Goal: Task Accomplishment & Management: Use online tool/utility

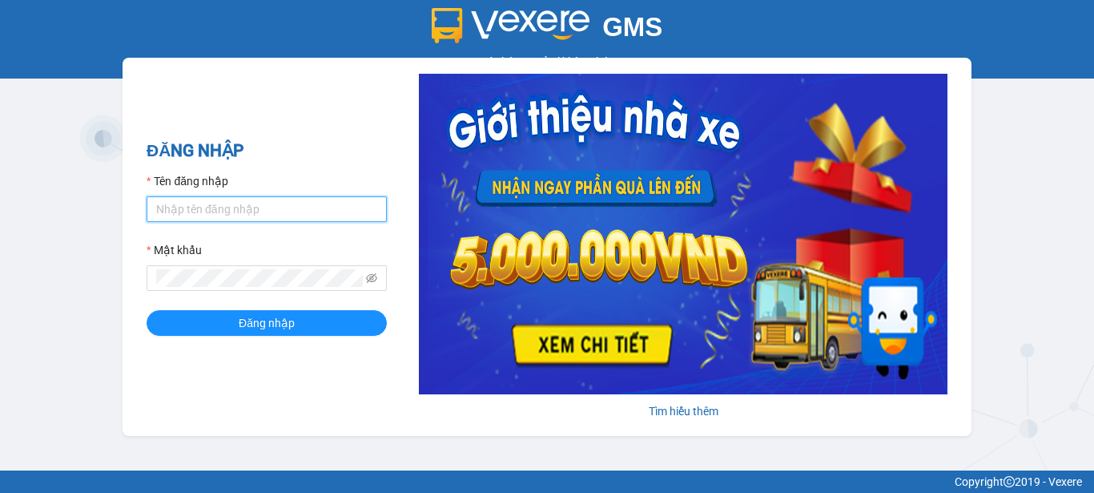
click at [272, 211] on input "Tên đăng nhập" at bounding box center [267, 209] width 240 height 26
type input "baichay.phucxuyen"
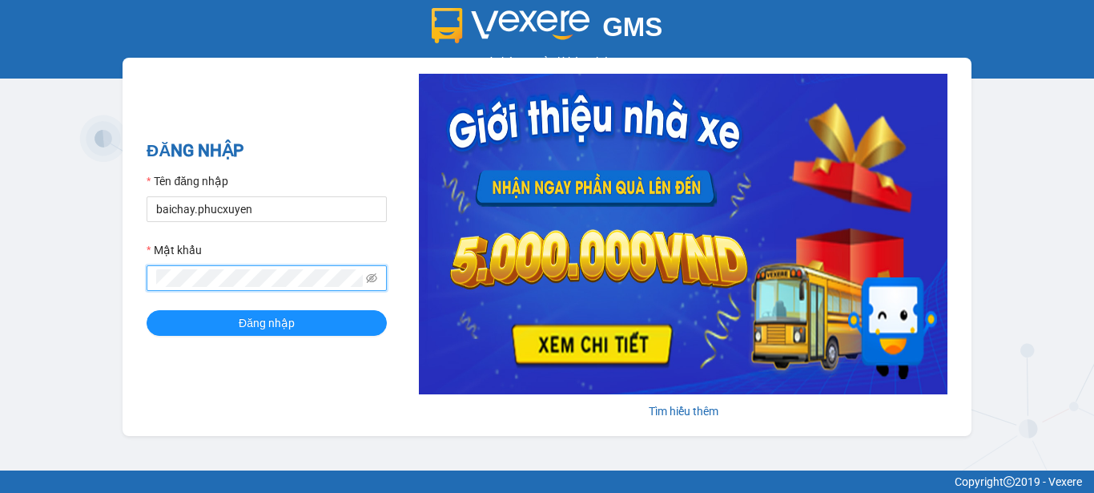
click at [147, 310] on button "Đăng nhập" at bounding box center [267, 323] width 240 height 26
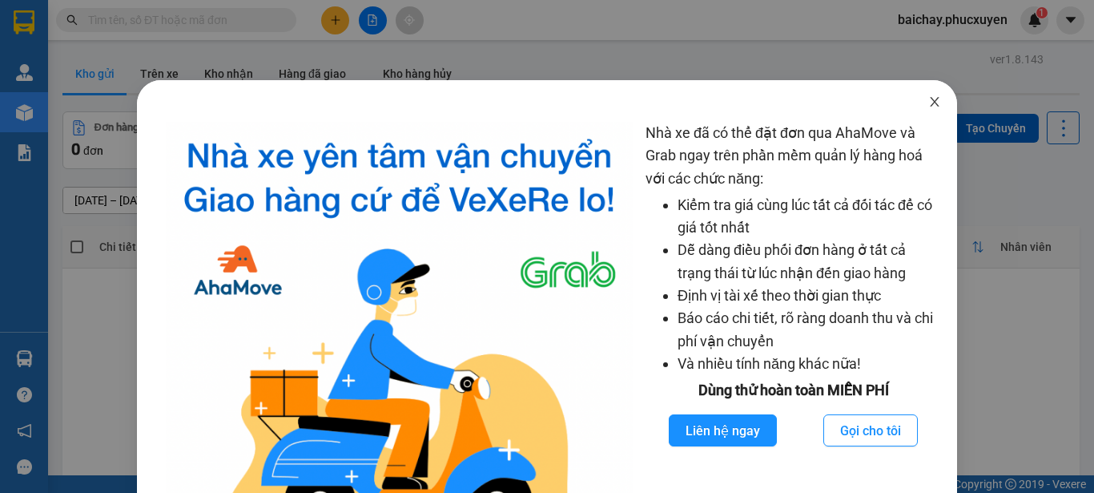
click at [931, 103] on icon "close" at bounding box center [935, 102] width 9 height 10
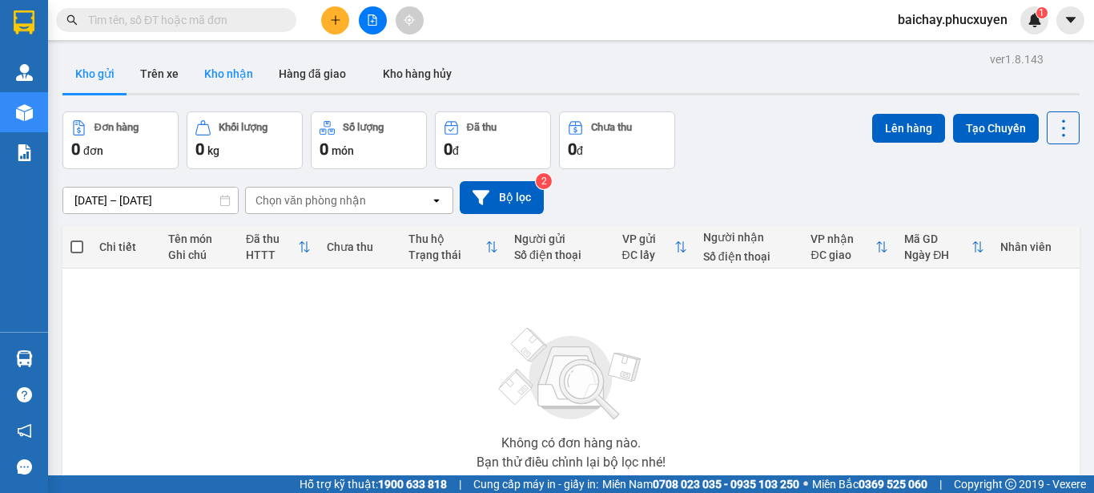
click at [236, 72] on button "Kho nhận" at bounding box center [228, 73] width 74 height 38
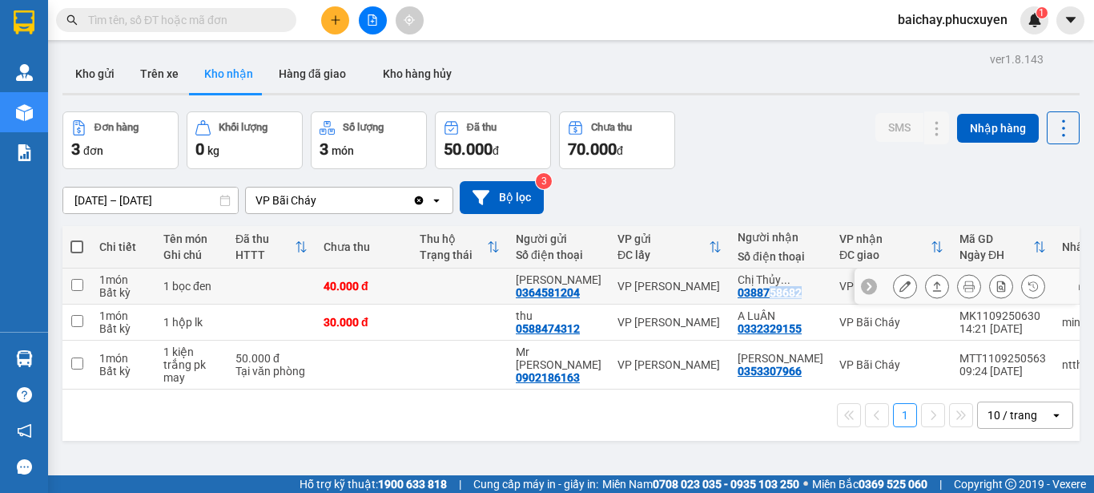
drag, startPoint x: 787, startPoint y: 292, endPoint x: 758, endPoint y: 297, distance: 29.4
click at [758, 297] on div "Chị Thủy ... 0388758682" at bounding box center [781, 286] width 86 height 26
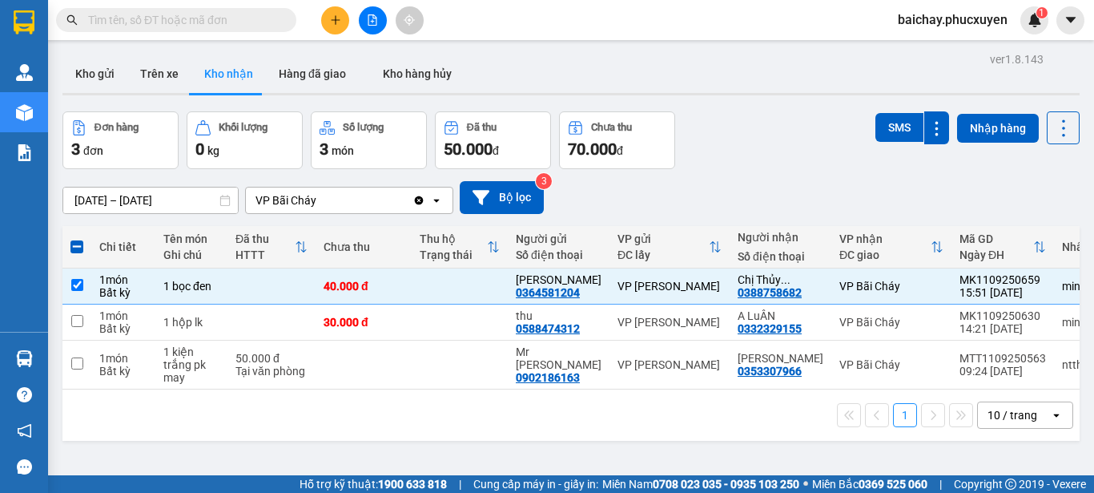
click at [642, 436] on div "1 10 / trang open" at bounding box center [570, 414] width 1017 height 51
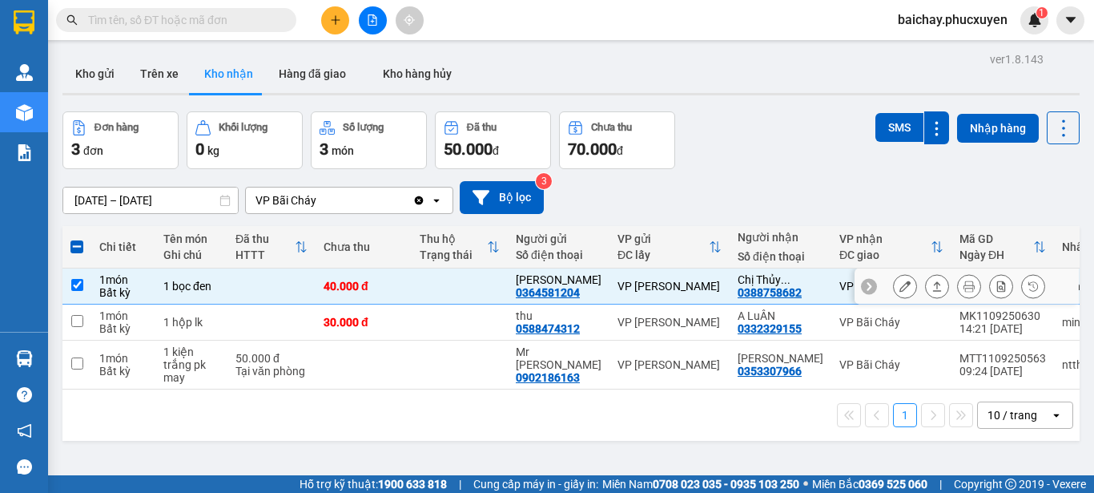
click at [78, 286] on input "checkbox" at bounding box center [77, 285] width 12 height 12
checkbox input "false"
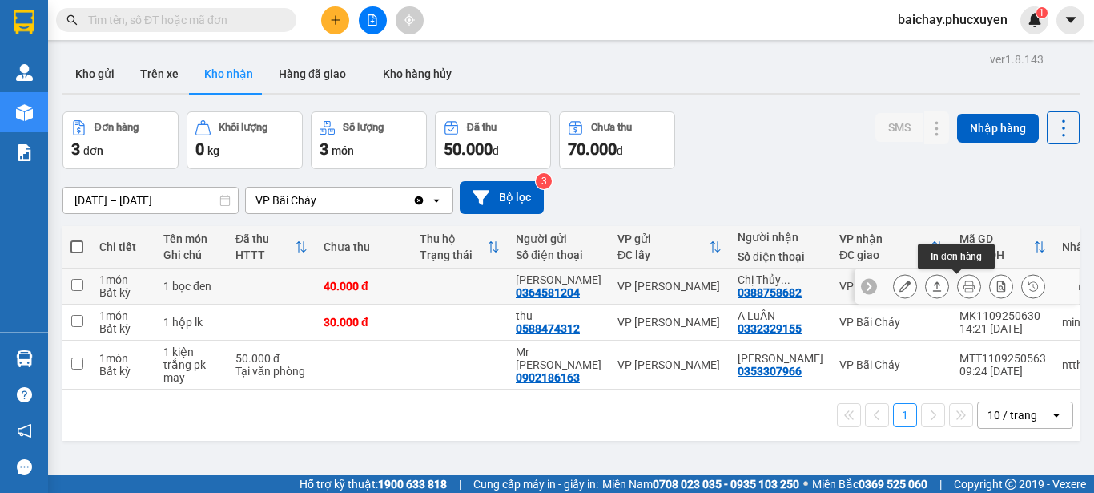
click at [964, 287] on icon at bounding box center [969, 285] width 11 height 11
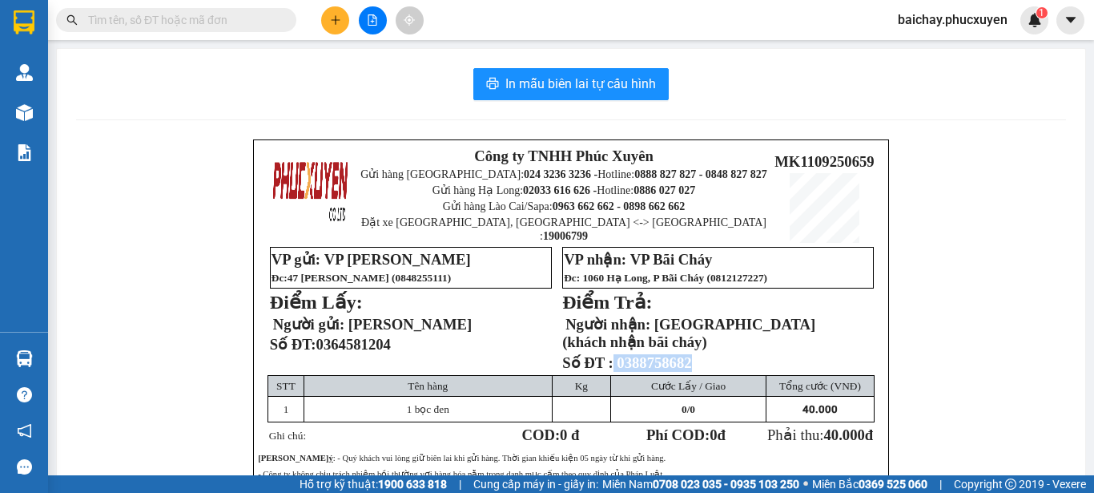
drag, startPoint x: 694, startPoint y: 340, endPoint x: 610, endPoint y: 344, distance: 83.4
click at [610, 354] on p "Số ĐT : 0388758682" at bounding box center [712, 363] width 300 height 18
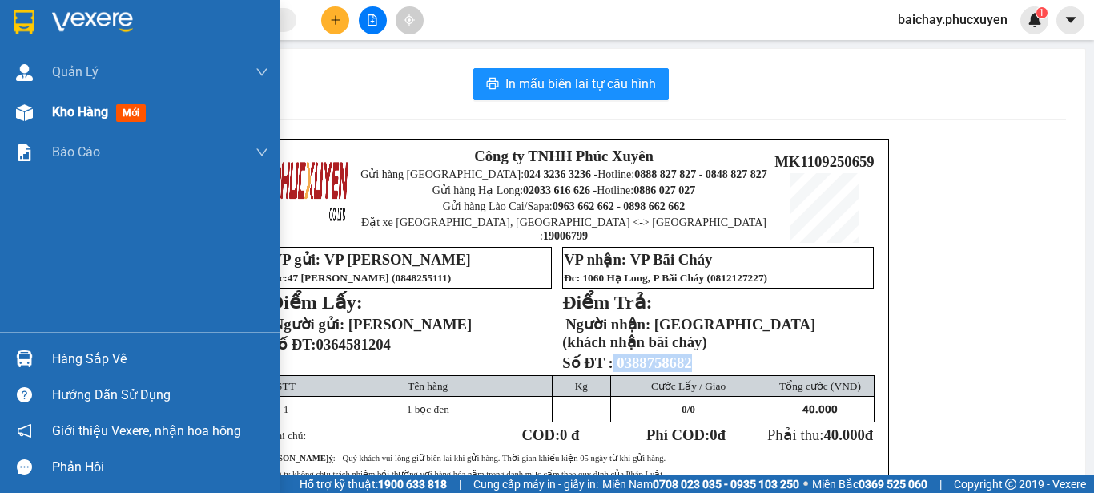
click at [66, 112] on span "Kho hàng" at bounding box center [80, 111] width 56 height 15
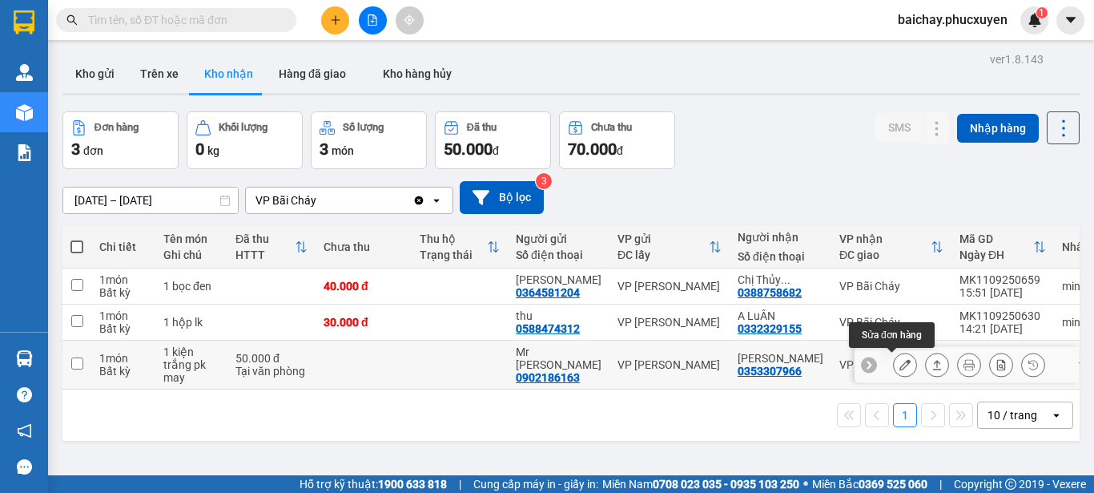
click at [899, 359] on icon at bounding box center [904, 364] width 11 height 11
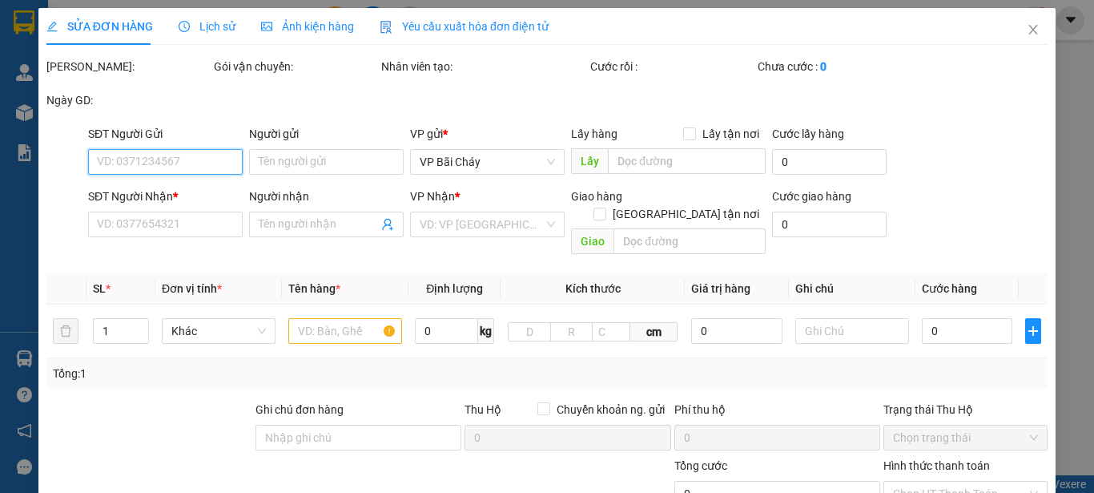
type input "0902186163"
type input "Mr [PERSON_NAME]"
type input "0353307966"
type input "[PERSON_NAME]"
type input "50.000"
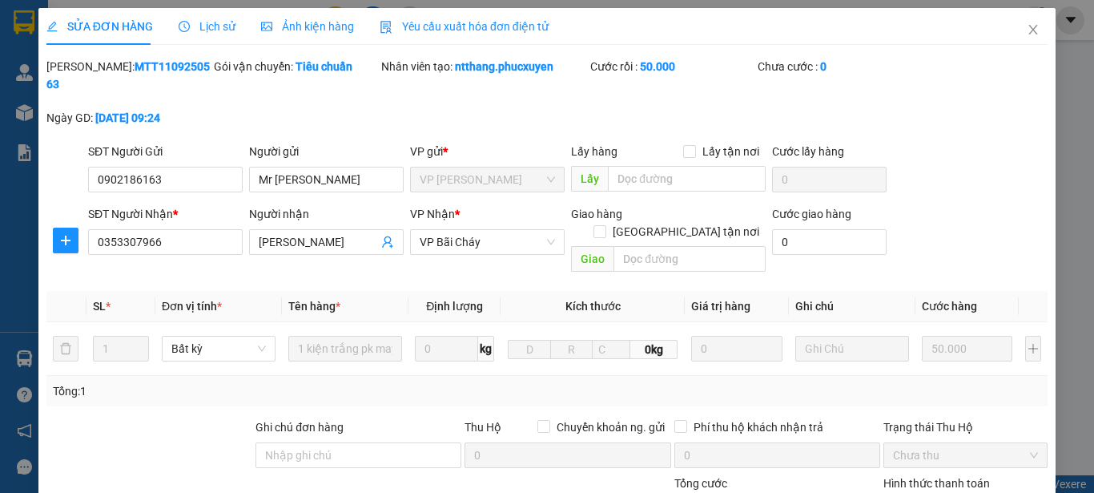
click at [202, 23] on span "Lịch sử" at bounding box center [207, 26] width 57 height 13
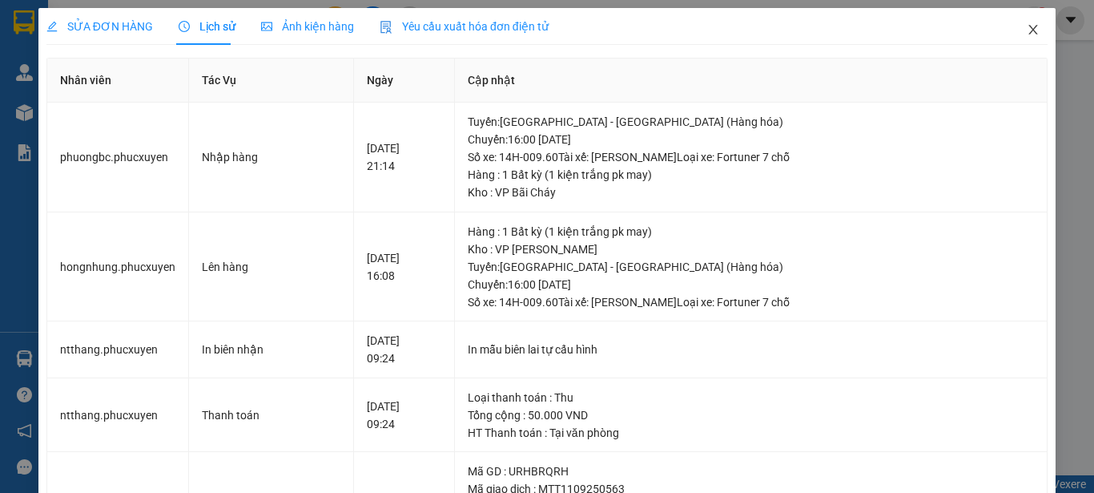
click at [1027, 30] on icon "close" at bounding box center [1033, 29] width 13 height 13
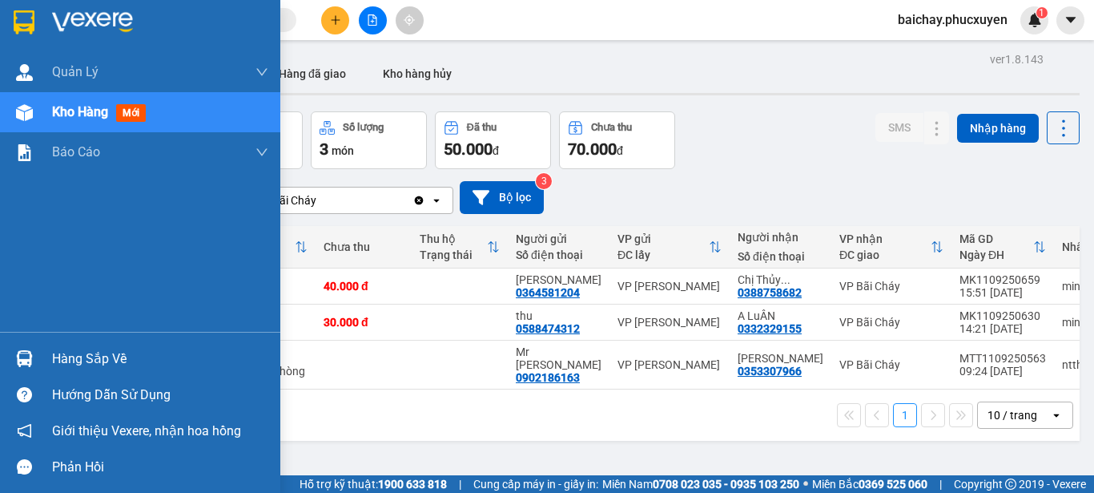
click at [62, 356] on div "Hàng sắp về" at bounding box center [160, 359] width 216 height 24
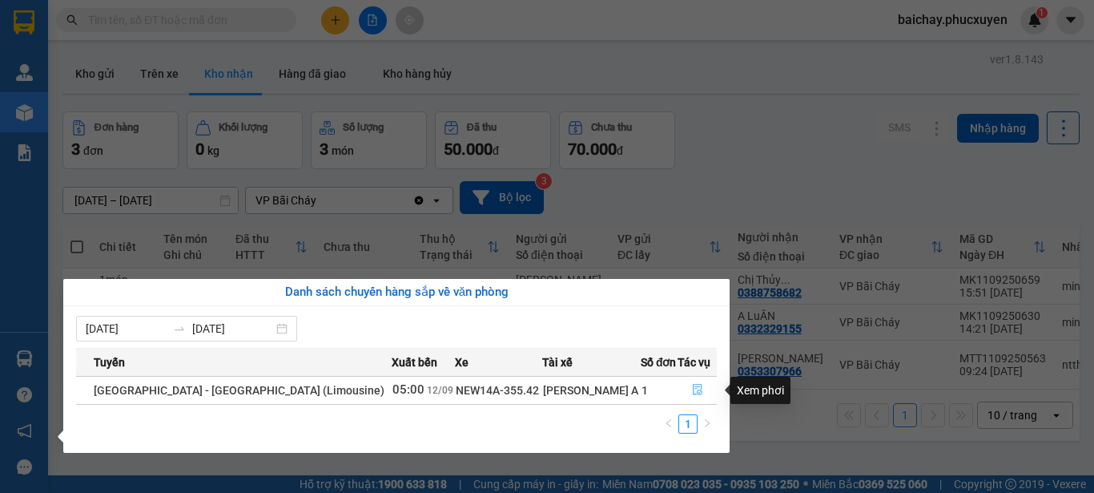
click at [694, 388] on icon "file-done" at bounding box center [697, 389] width 11 height 11
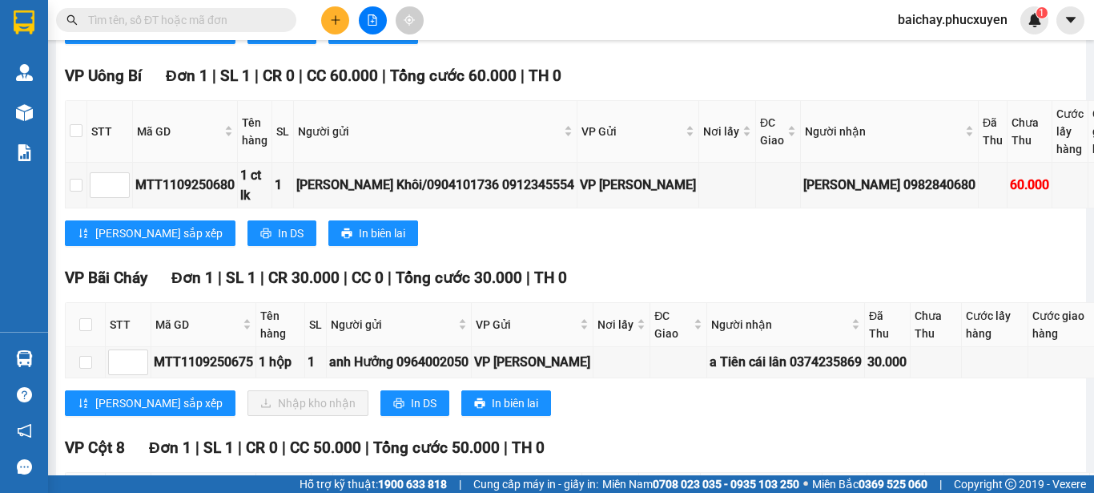
scroll to position [801, 0]
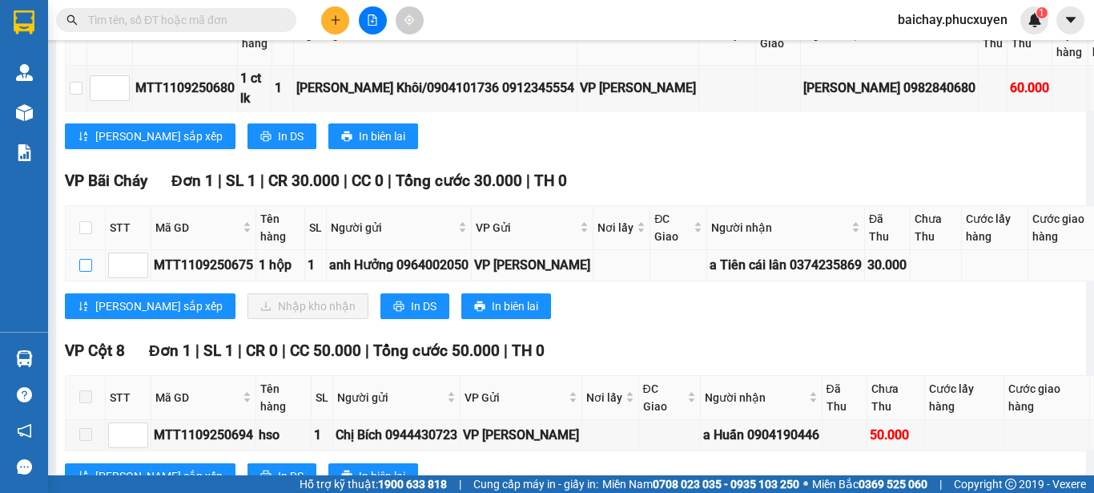
click at [87, 272] on input "checkbox" at bounding box center [85, 265] width 13 height 13
checkbox input "true"
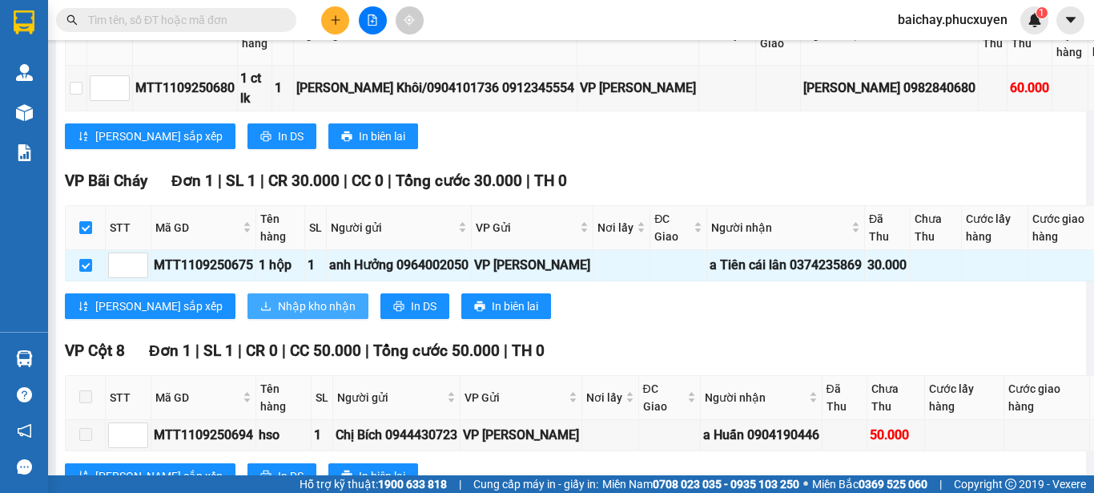
click at [278, 315] on span "Nhập kho nhận" at bounding box center [317, 306] width 78 height 18
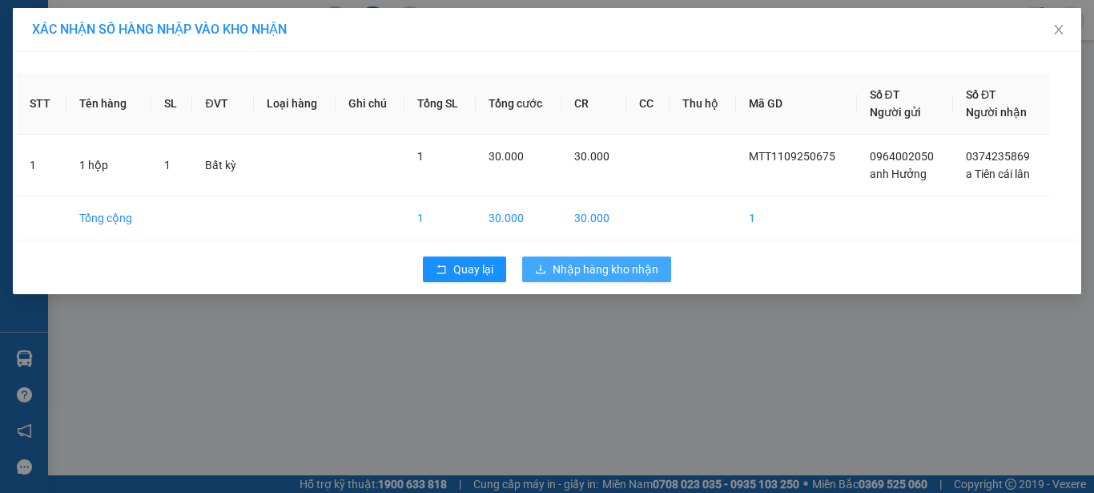
click at [593, 269] on span "Nhập hàng kho nhận" at bounding box center [606, 269] width 106 height 18
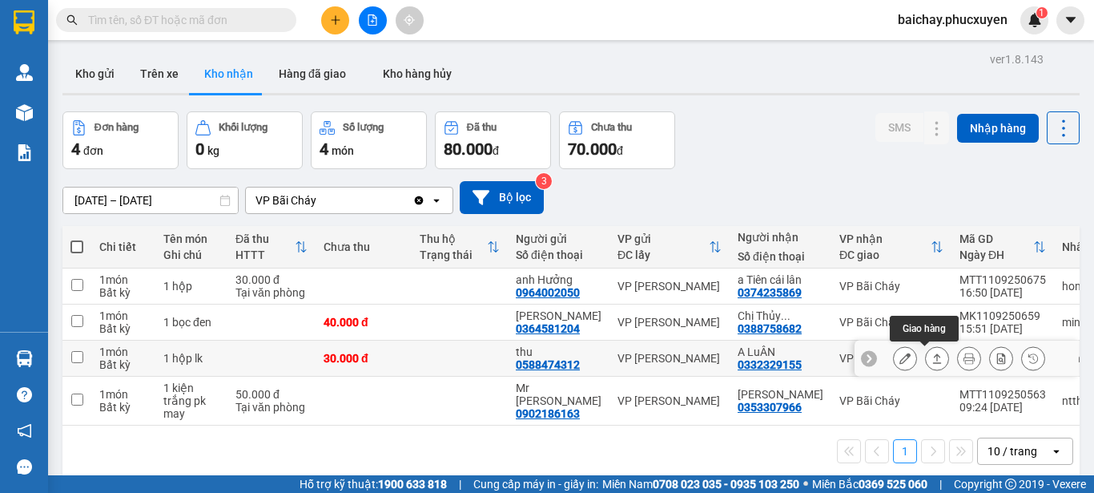
click at [931, 357] on icon at bounding box center [936, 357] width 11 height 11
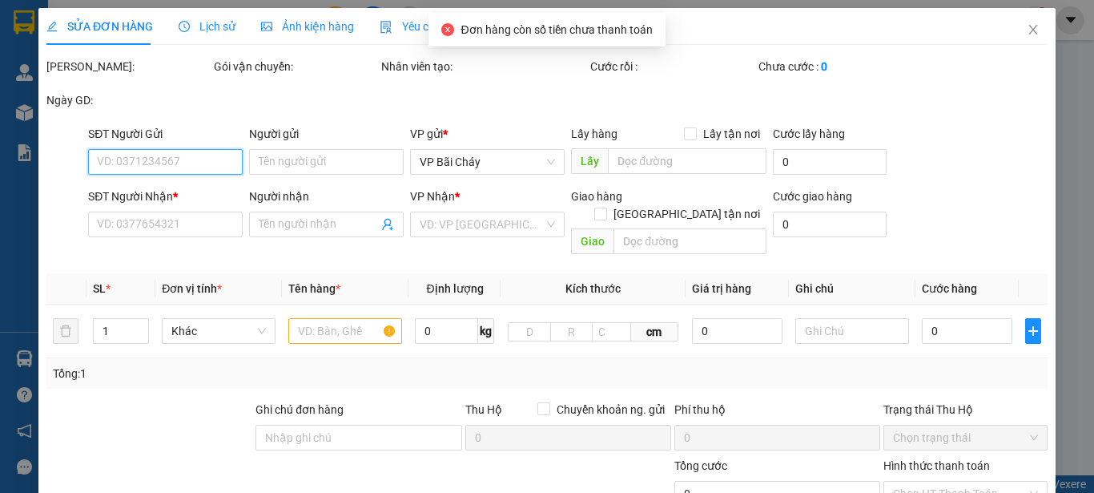
type input "0588474312"
type input "thu"
type input "0332329155"
type input "A LuÂN"
type input "30.000"
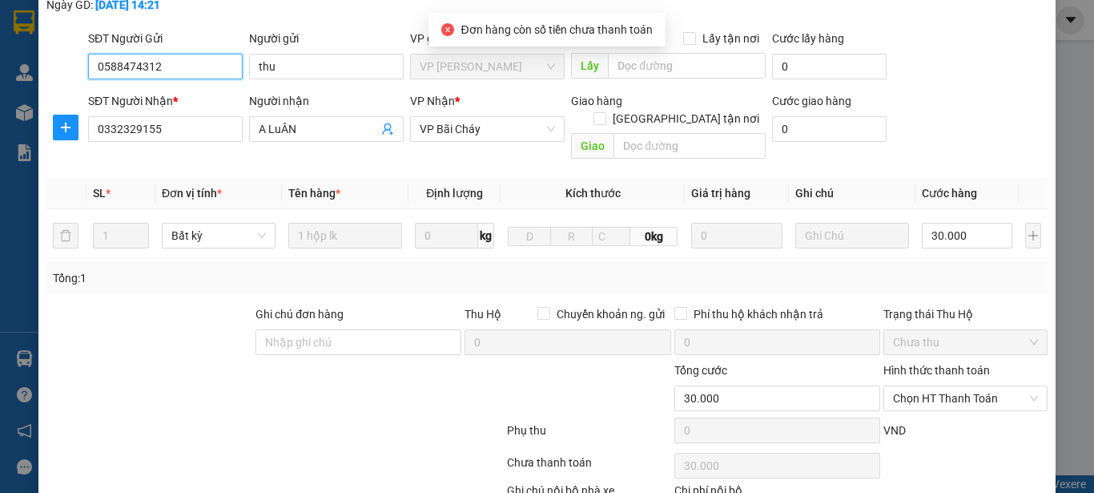
scroll to position [185, 0]
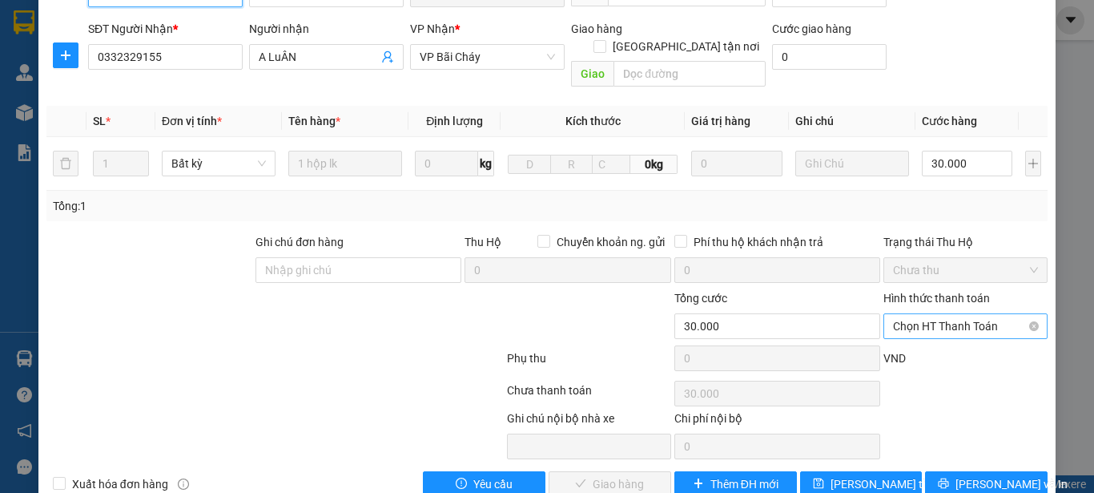
click at [995, 314] on span "Chọn HT Thanh Toán" at bounding box center [965, 326] width 145 height 24
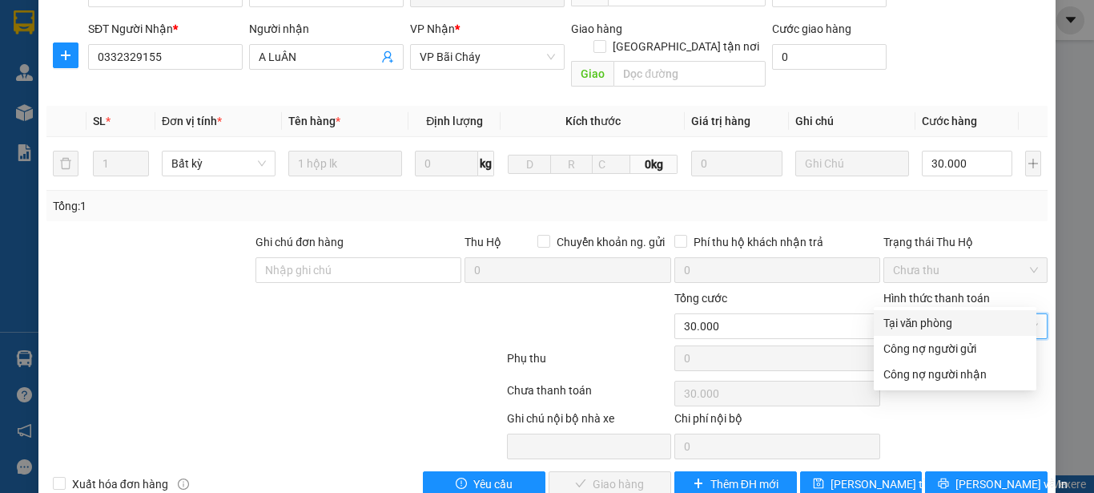
click at [915, 324] on div "Tại văn phòng" at bounding box center [954, 323] width 143 height 18
type input "0"
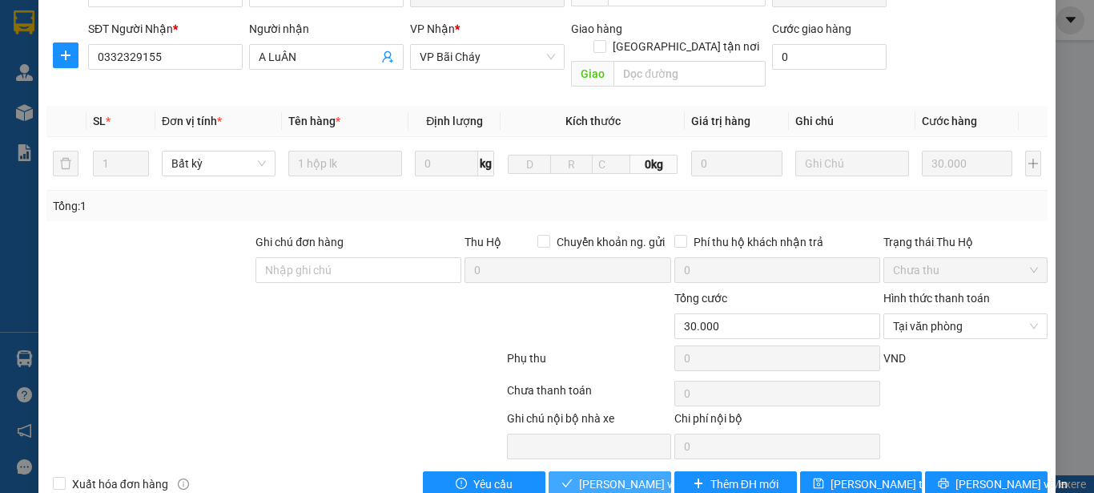
click at [591, 450] on span "[PERSON_NAME] và Giao hàng" at bounding box center [656, 484] width 154 height 18
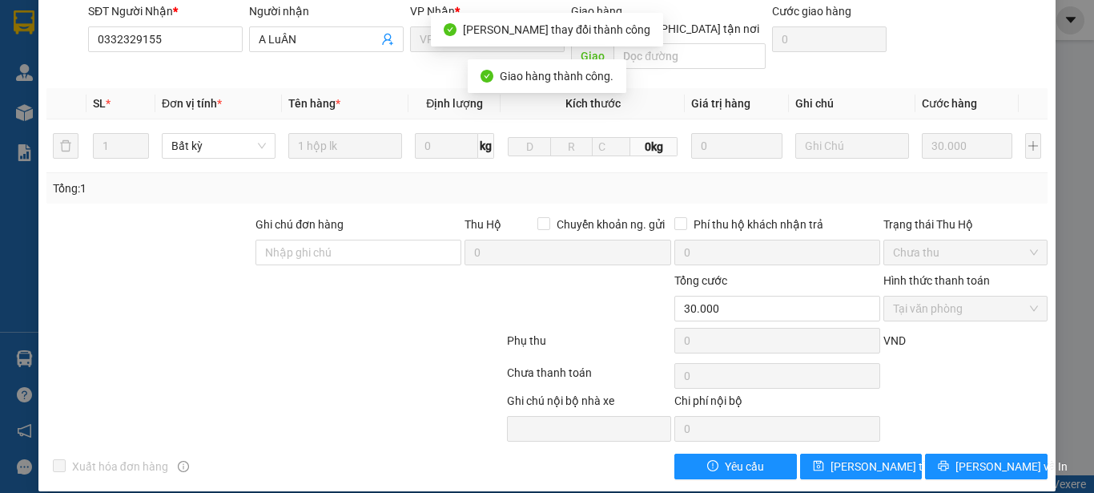
scroll to position [0, 0]
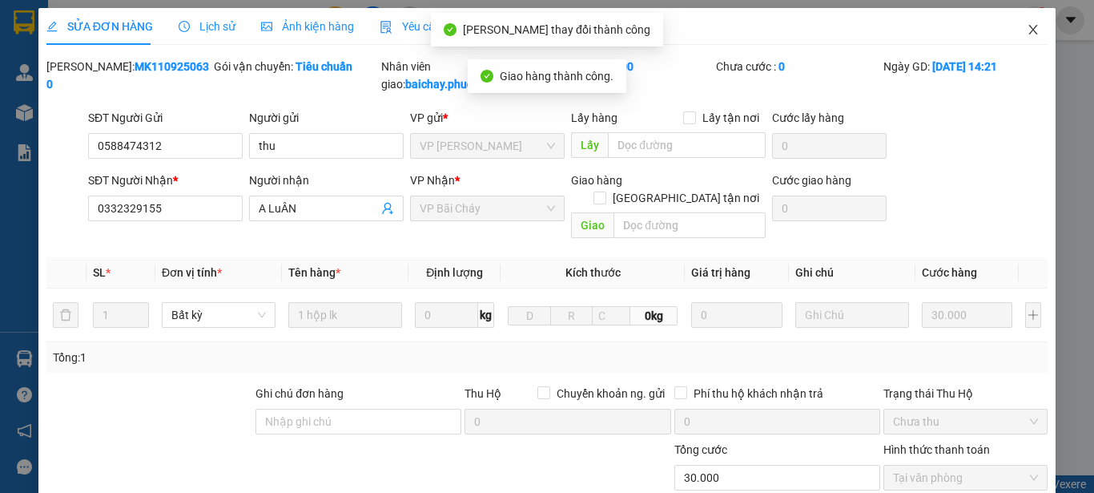
click at [1027, 28] on icon "close" at bounding box center [1033, 29] width 13 height 13
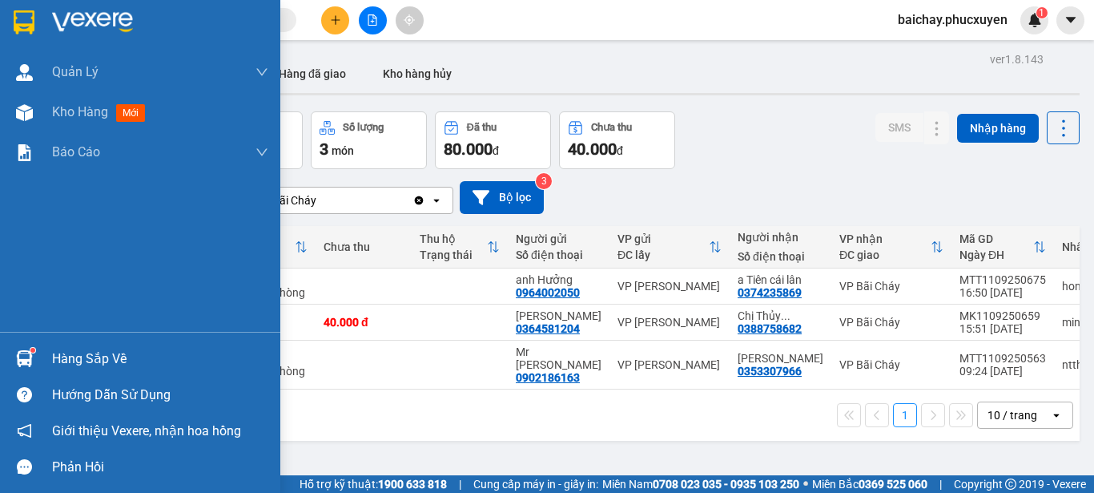
click at [79, 358] on div "Hàng sắp về" at bounding box center [160, 359] width 216 height 24
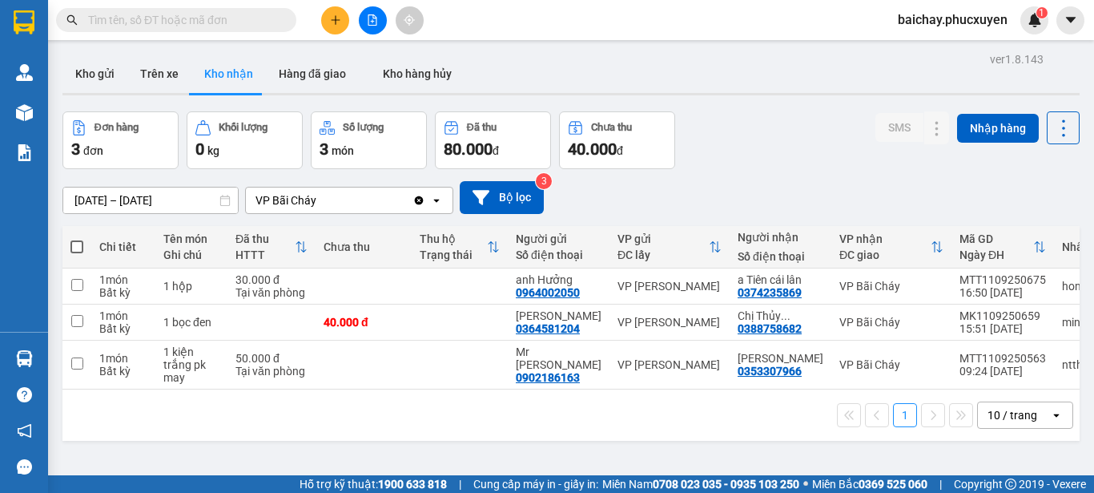
click at [800, 445] on section "Kết quả tìm kiếm ( 0 ) Bộ lọc No Data baichay.phucxuyen 1 [PERSON_NAME] lý giao…" at bounding box center [547, 246] width 1094 height 493
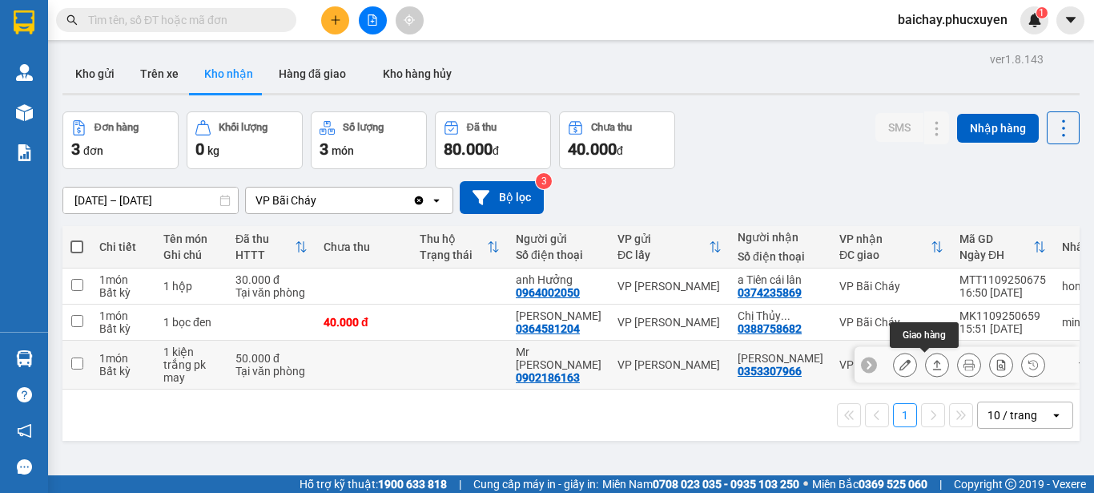
click at [933, 364] on icon at bounding box center [937, 365] width 9 height 10
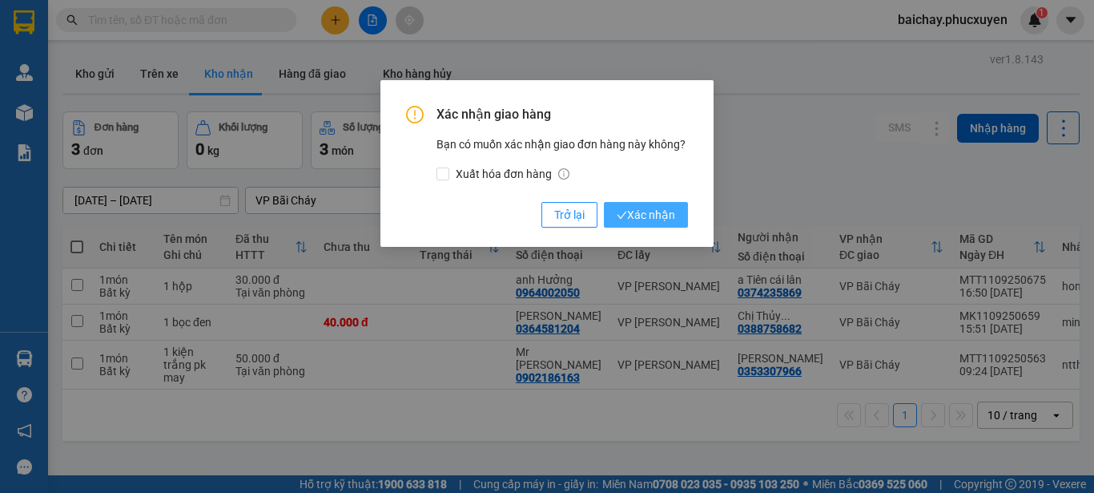
click at [628, 218] on span "Xác nhận" at bounding box center [646, 215] width 58 height 18
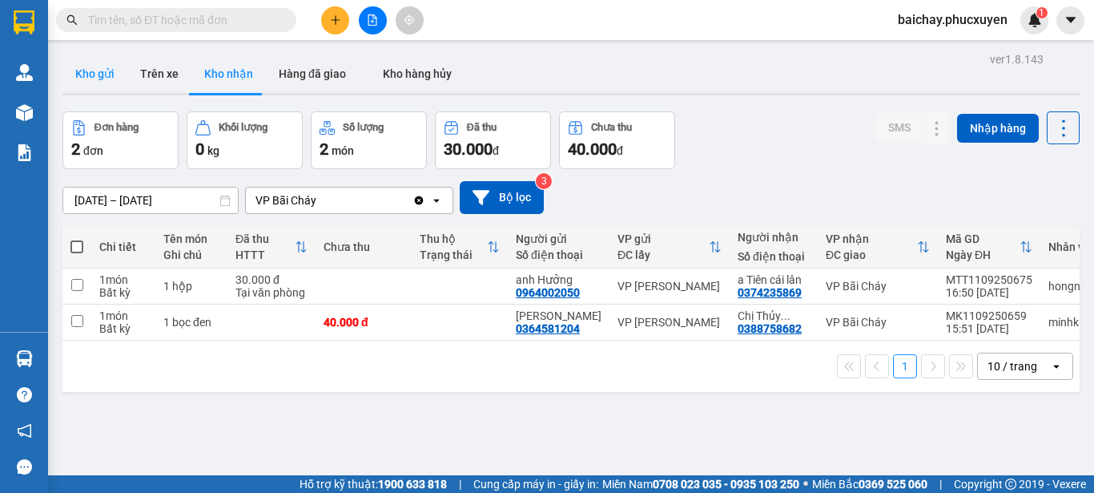
click at [85, 71] on button "Kho gửi" at bounding box center [94, 73] width 65 height 38
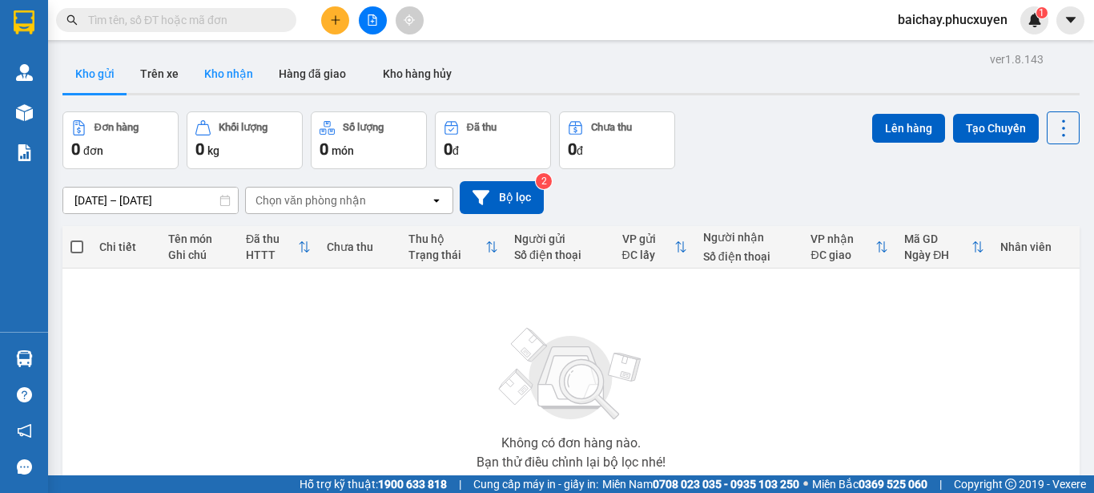
click at [208, 70] on button "Kho nhận" at bounding box center [228, 73] width 74 height 38
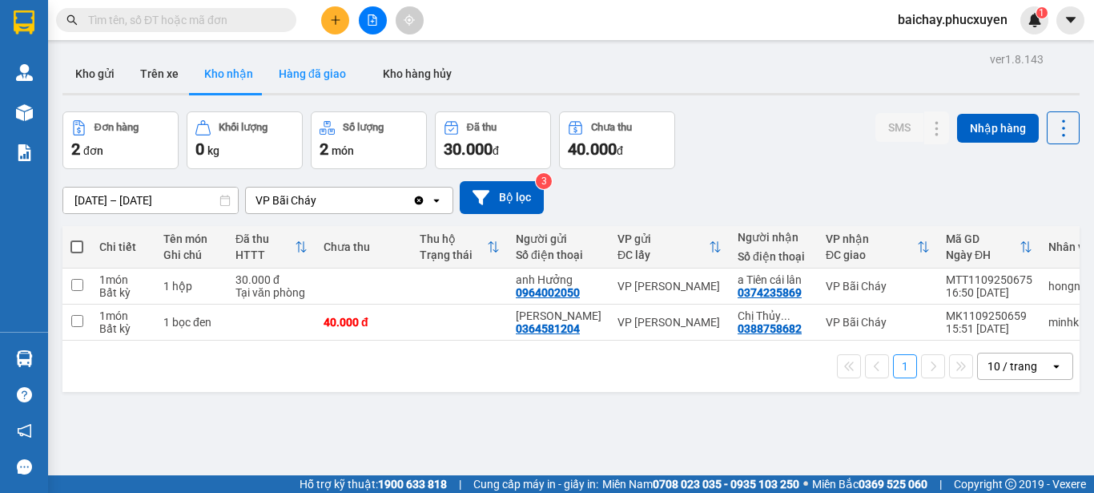
click at [308, 75] on button "Hàng đã giao" at bounding box center [312, 73] width 93 height 38
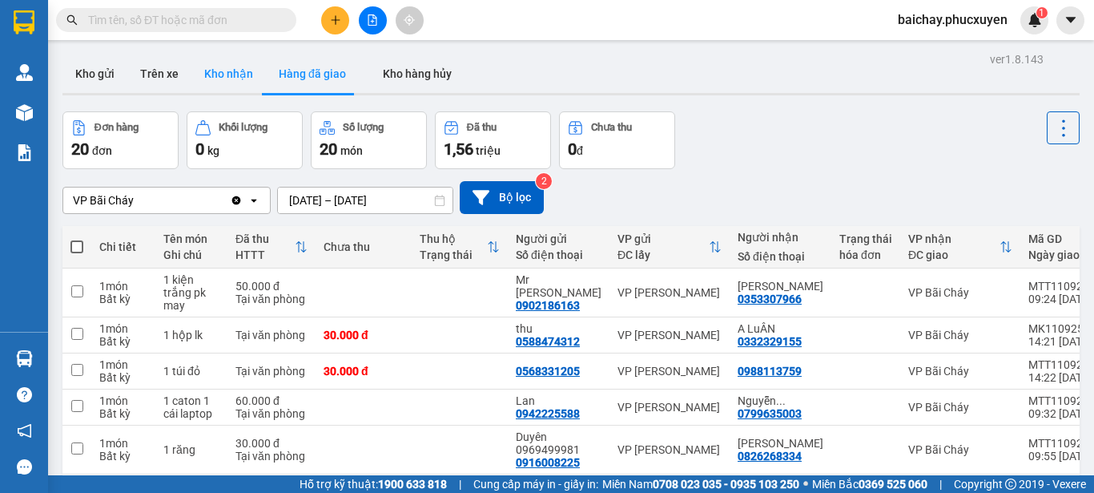
click at [231, 71] on button "Kho nhận" at bounding box center [228, 73] width 74 height 38
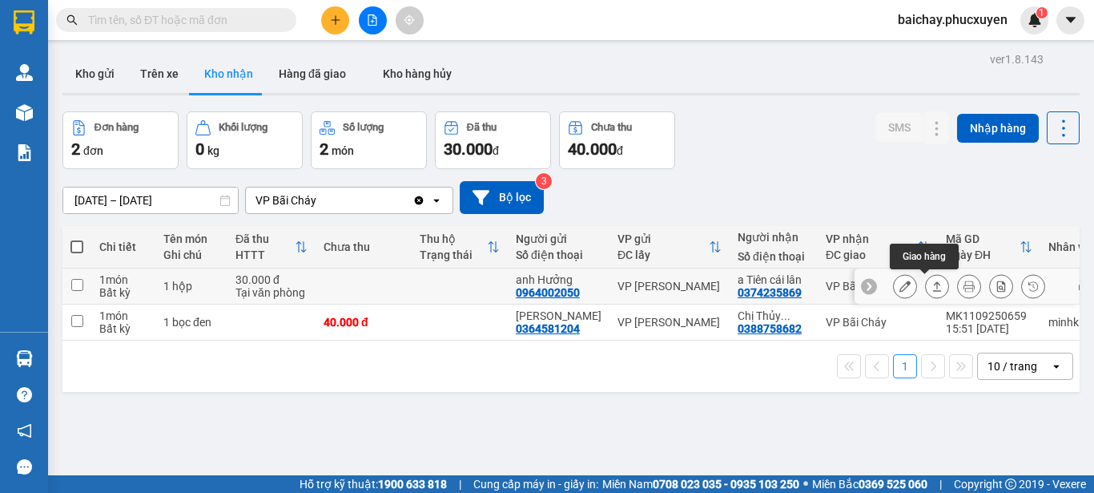
click at [933, 282] on icon at bounding box center [937, 286] width 9 height 10
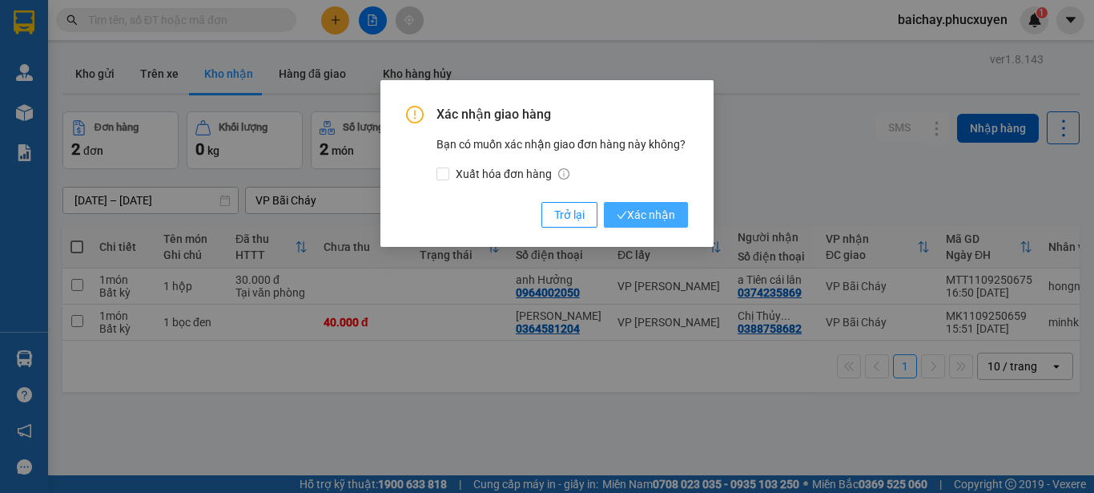
click at [630, 215] on span "Xác nhận" at bounding box center [646, 215] width 58 height 18
